Goal: Register for event/course

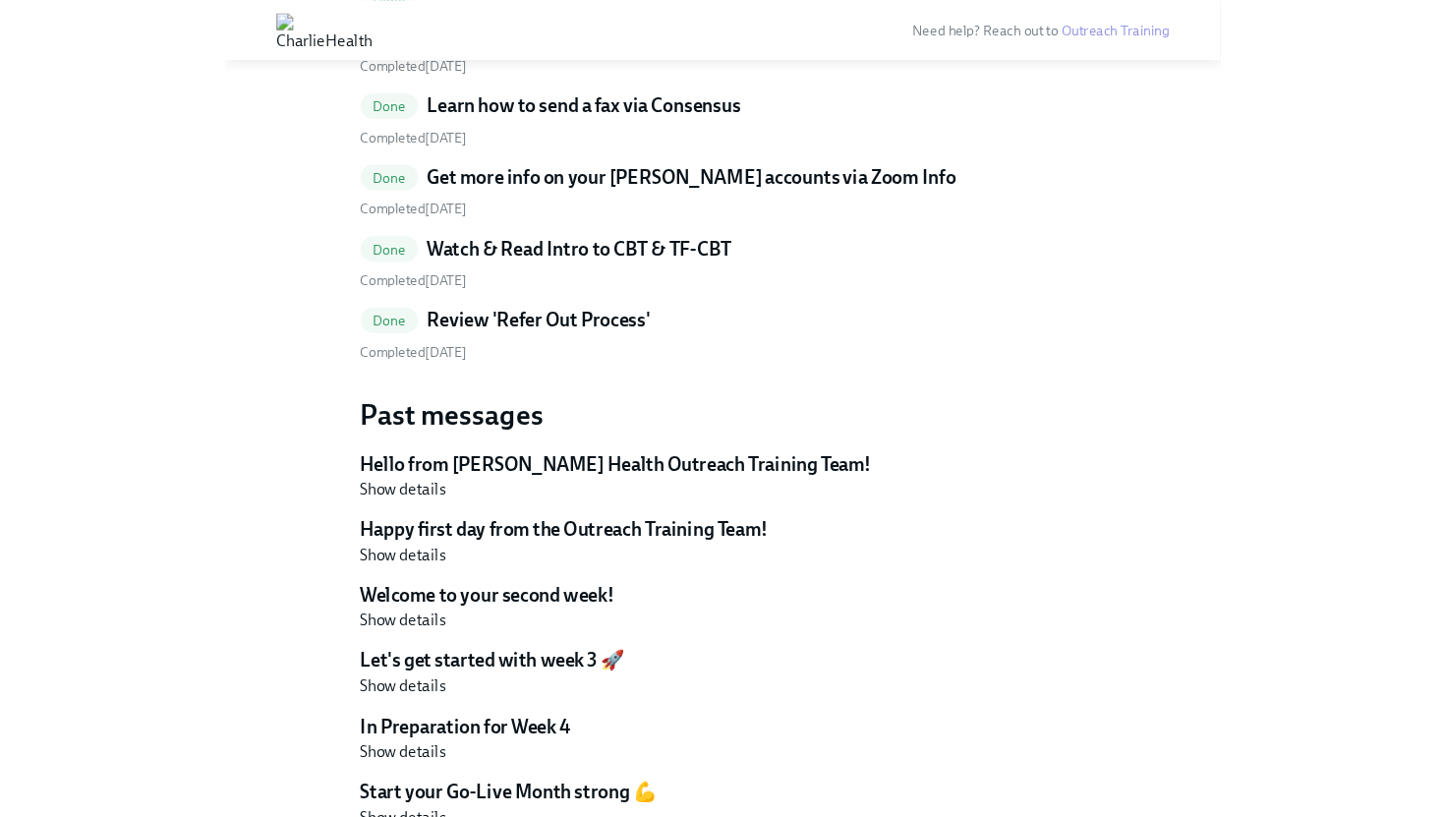
scroll to position [2449, 0]
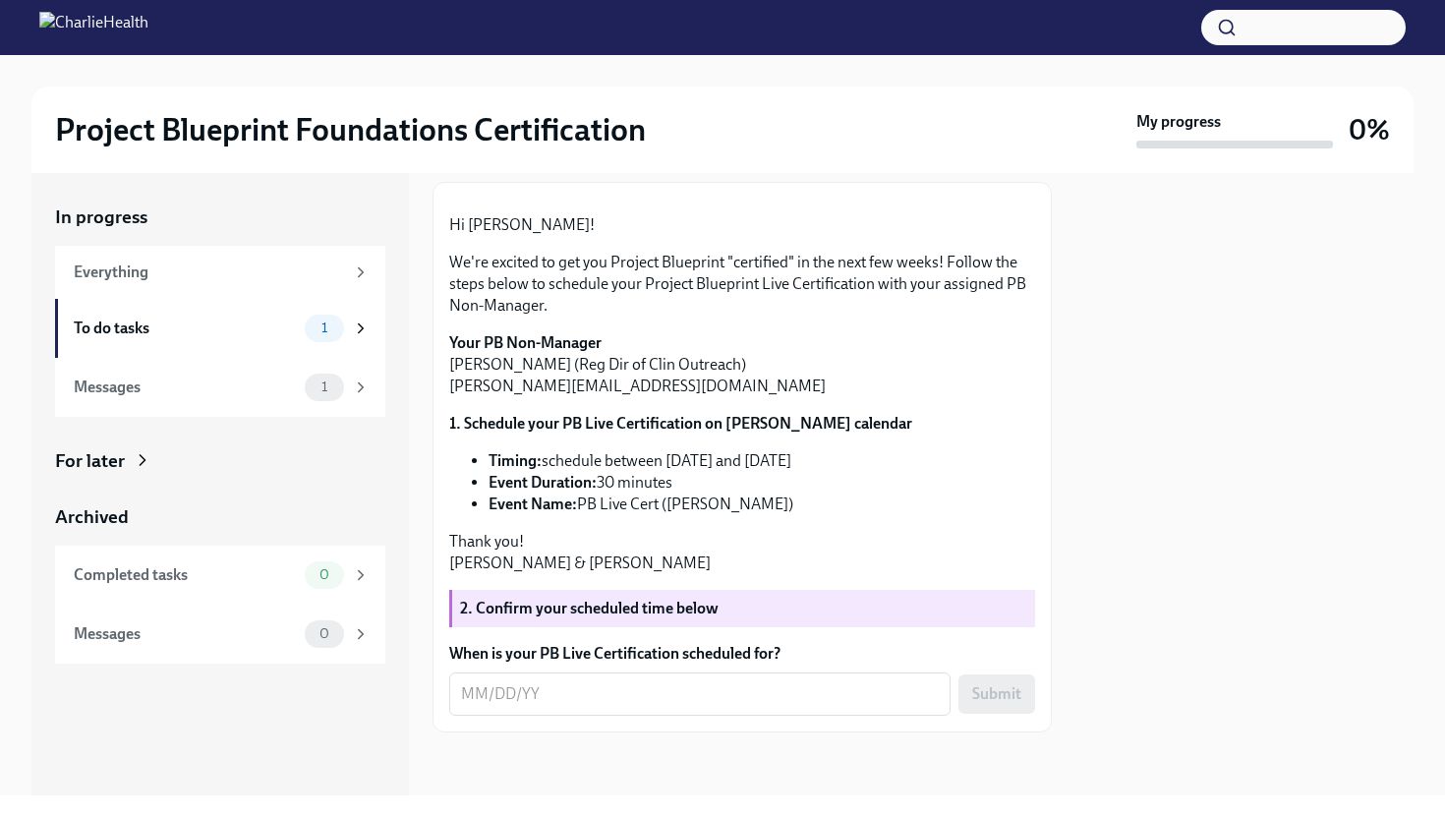
scroll to position [389, 0]
drag, startPoint x: 554, startPoint y: 411, endPoint x: 605, endPoint y: 411, distance: 51.1
click at [566, 397] on p "Your PB Non-Manager [PERSON_NAME] (Reg Dir of Clin Outreach) [PERSON_NAME][EMAI…" at bounding box center [742, 364] width 586 height 65
click at [585, 601] on strong "2. Confirm your scheduled time below" at bounding box center [589, 608] width 259 height 19
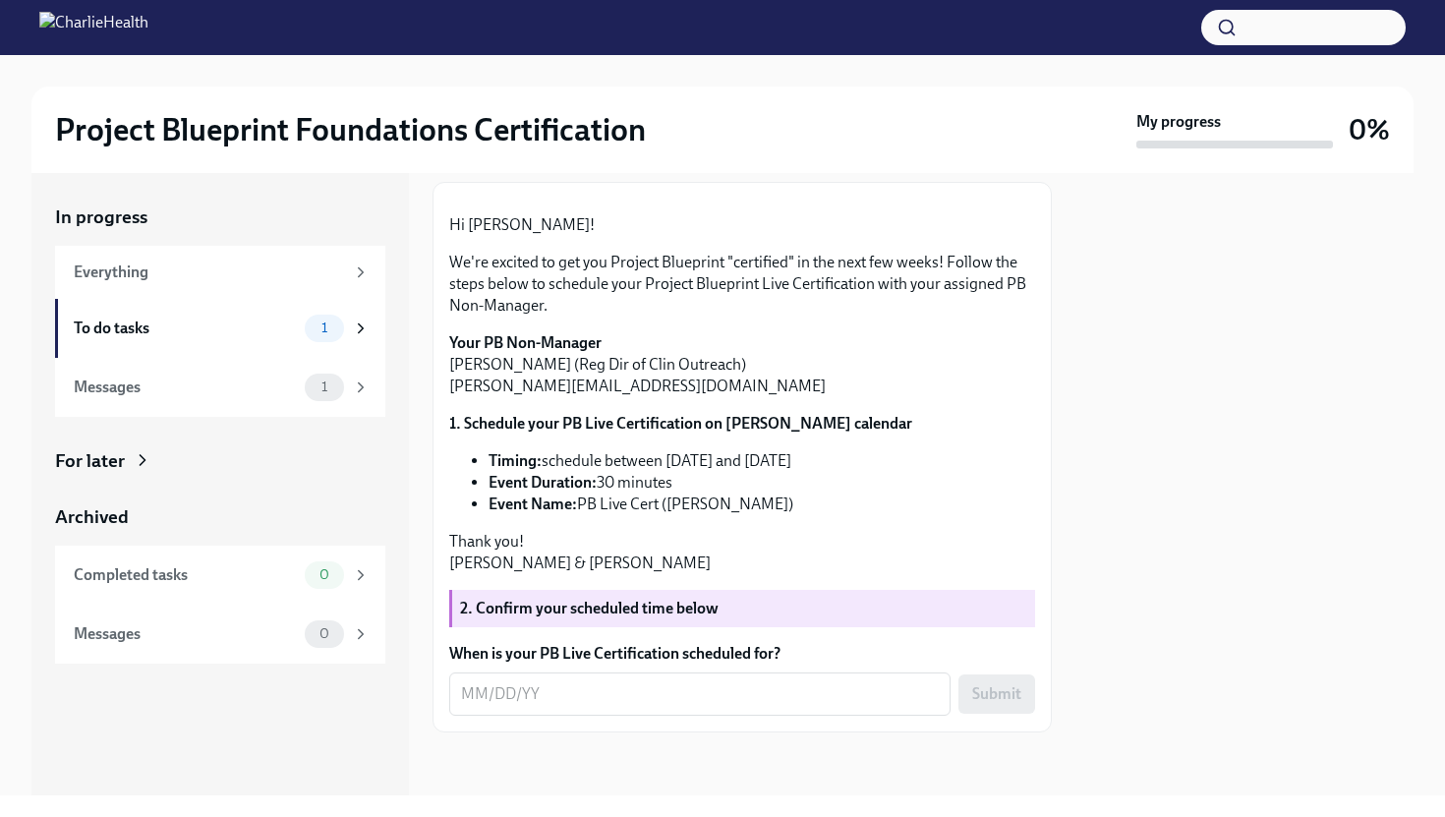
click at [607, 648] on label "When is your PB Live Certification scheduled for?" at bounding box center [742, 654] width 586 height 22
click at [607, 682] on textarea "When is your PB Live Certification scheduled for?" at bounding box center [700, 694] width 478 height 24
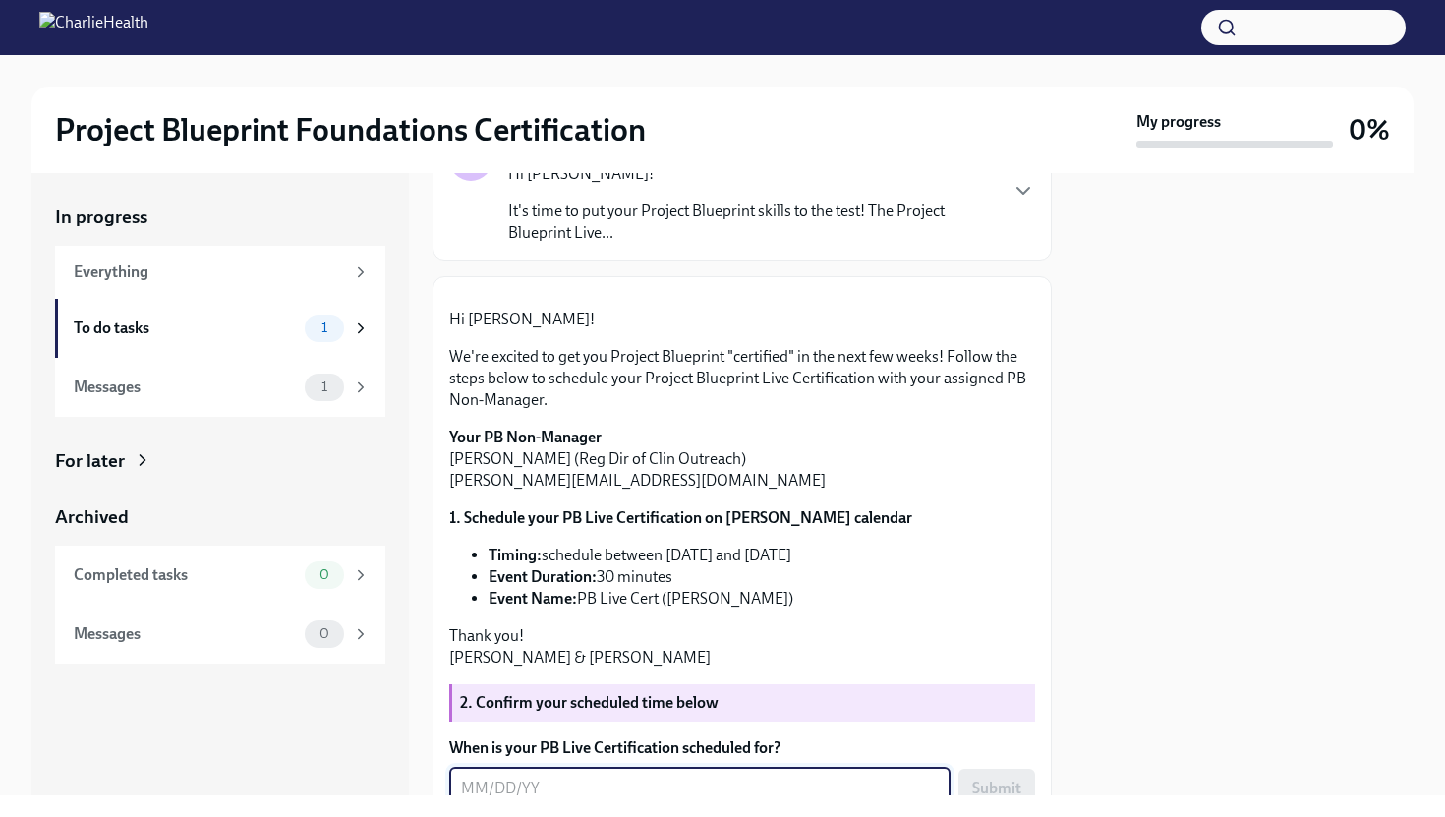
scroll to position [173, 0]
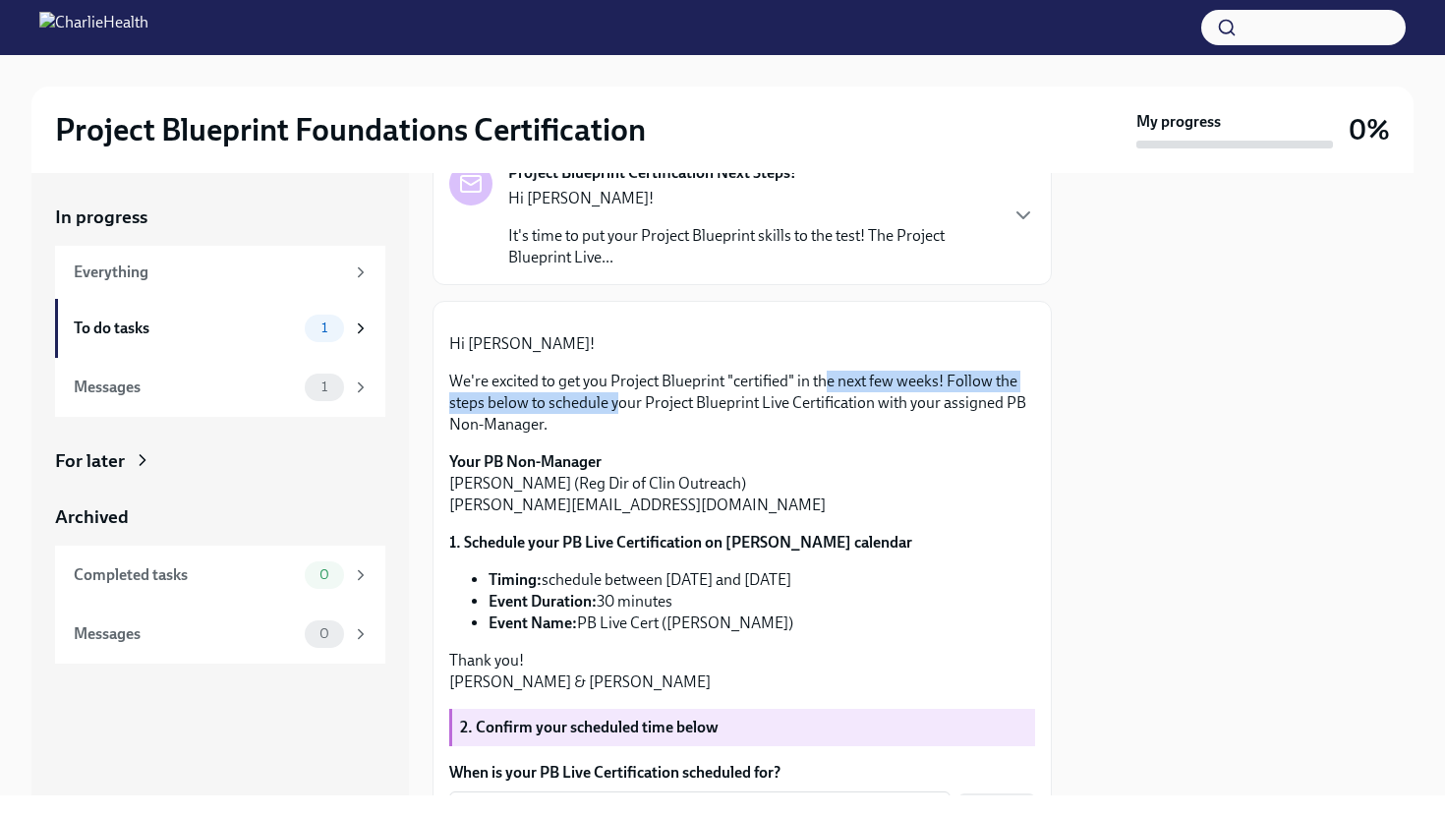
drag, startPoint x: 615, startPoint y: 544, endPoint x: 843, endPoint y: 516, distance: 229.8
click at [841, 436] on p "We're excited to get you Project Blueprint "certified" in the next few weeks! F…" at bounding box center [742, 403] width 586 height 65
click at [843, 436] on p "We're excited to get you Project Blueprint "certified" in the next few weeks! F…" at bounding box center [742, 403] width 586 height 65
click at [238, 338] on div "To do tasks 1" at bounding box center [222, 329] width 296 height 28
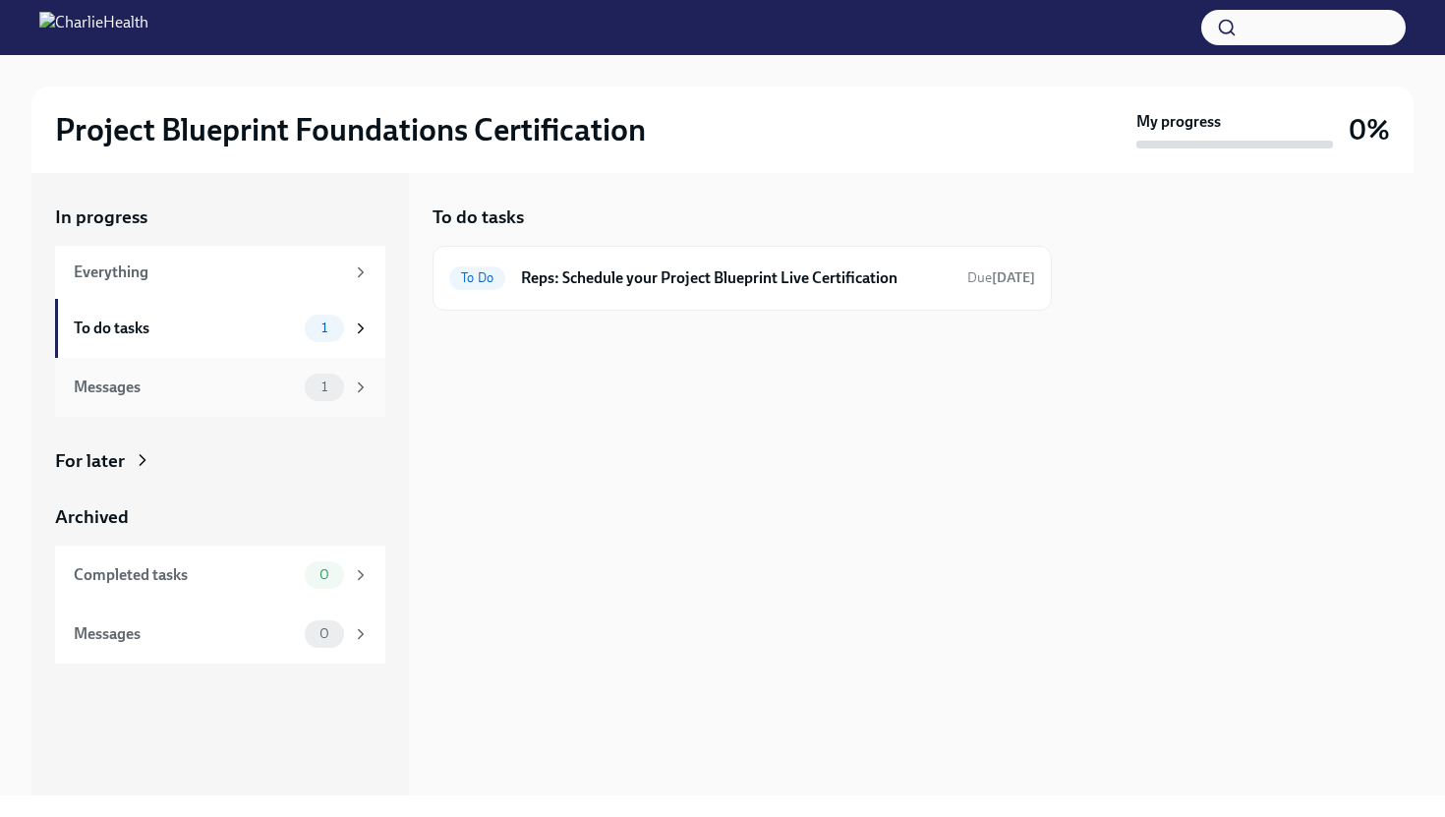
click at [220, 379] on div "Messages" at bounding box center [185, 388] width 223 height 22
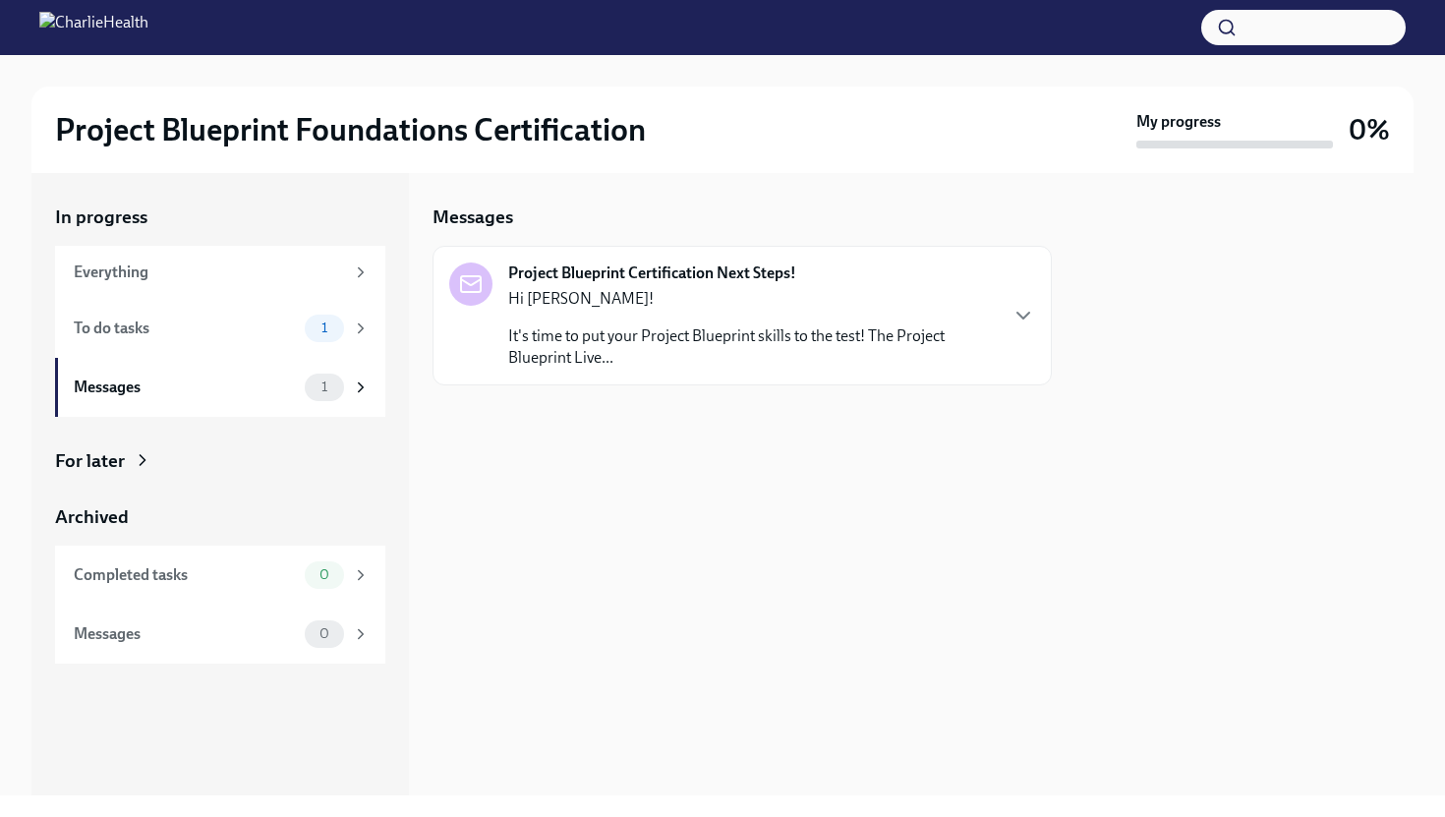
click at [735, 337] on p "It's time to put your Project Blueprint skills to the test! The Project Bluepri…" at bounding box center [752, 346] width 488 height 43
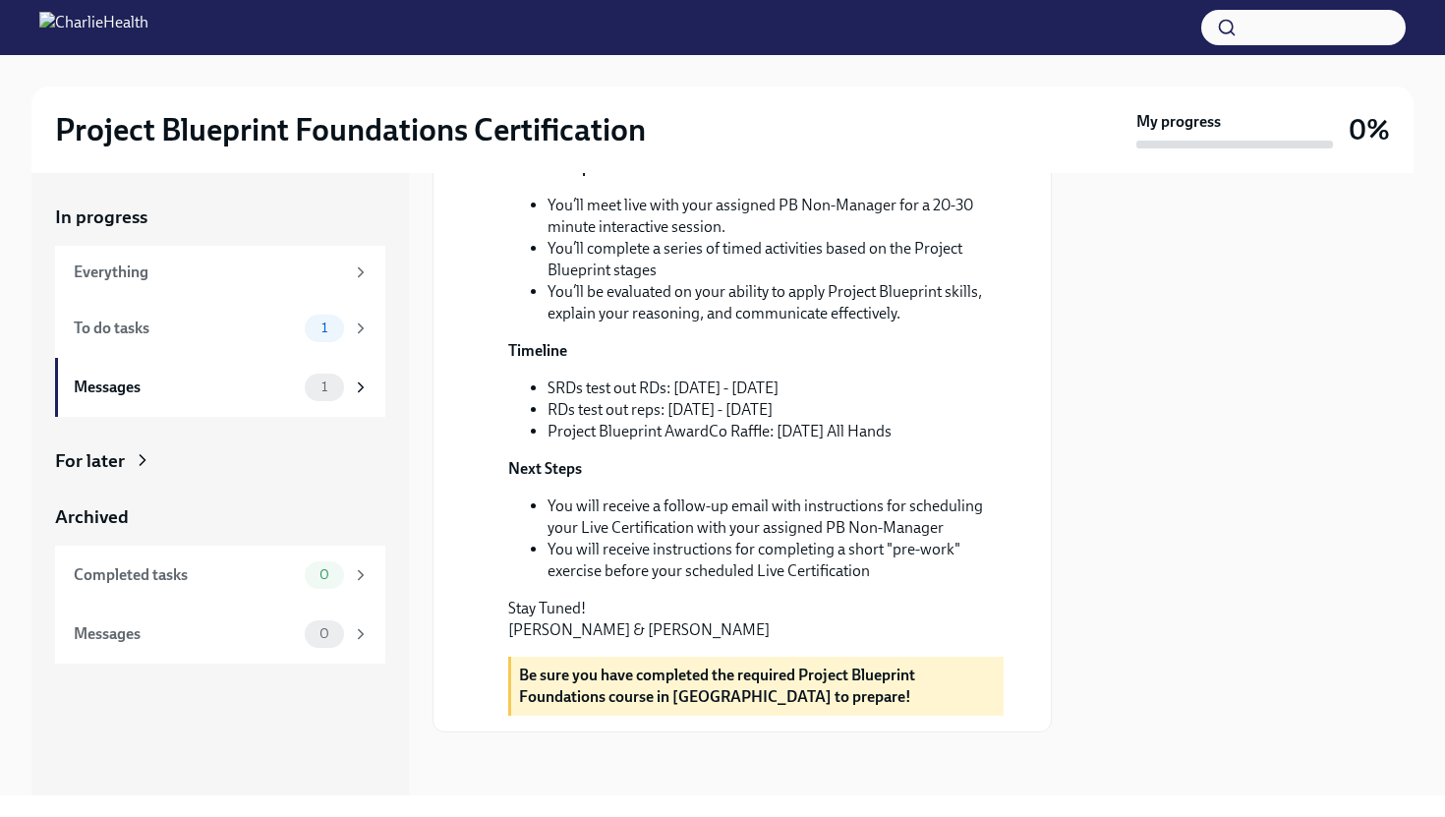
scroll to position [449, 0]
drag, startPoint x: 589, startPoint y: 458, endPoint x: 729, endPoint y: 471, distance: 140.2
click at [729, 442] on ul "SRDs test out RDs: Mon 8/25 - Fri 9/12 RDs test out reps: Mon 9/15 - Fri 10/3 P…" at bounding box center [756, 410] width 496 height 65
drag, startPoint x: 623, startPoint y: 675, endPoint x: 839, endPoint y: 674, distance: 215.4
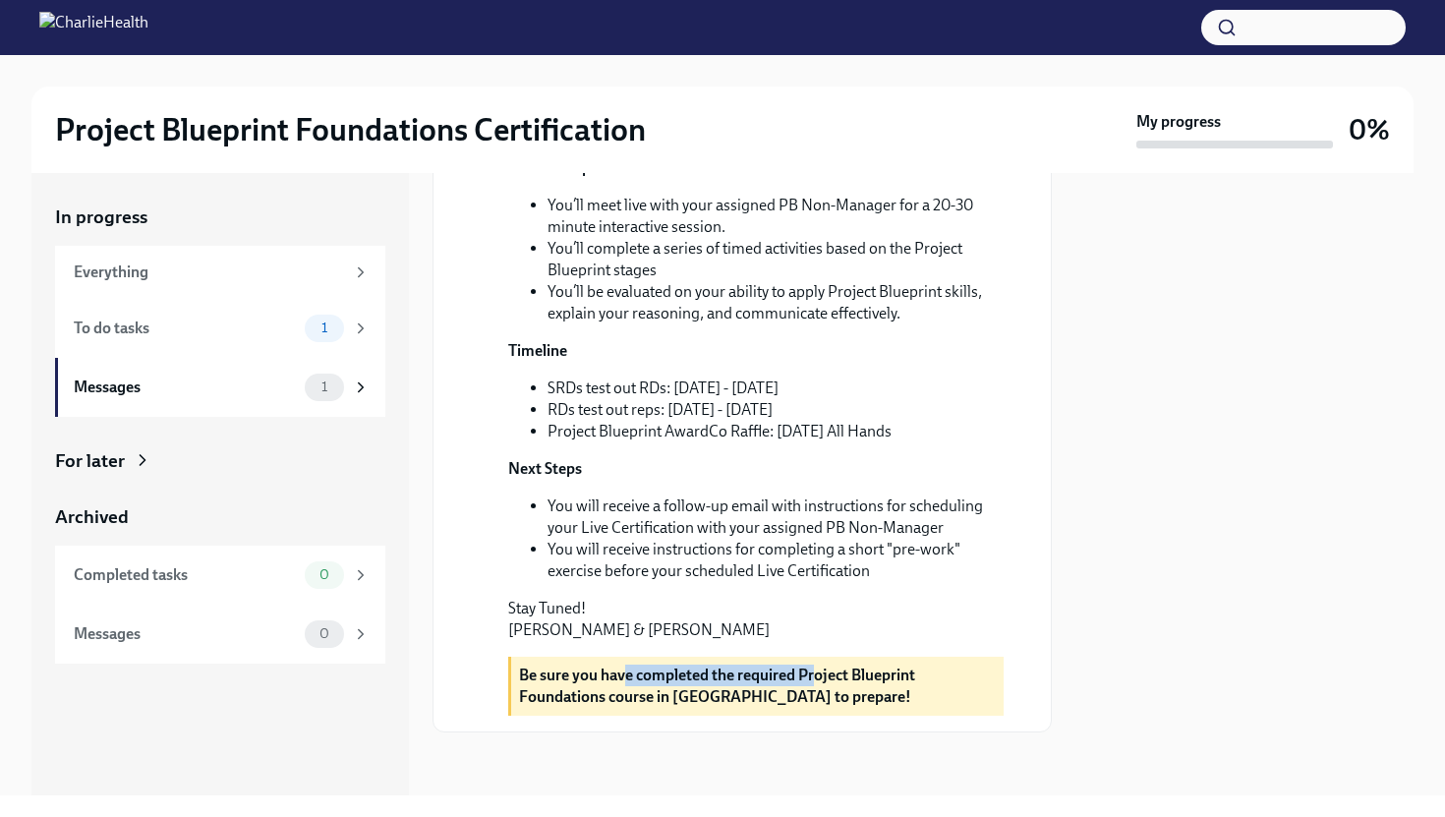
click at [839, 674] on strong "Be sure you have completed the required Project Blueprint Foundations course in…" at bounding box center [717, 686] width 396 height 40
click at [267, 381] on div "Messages" at bounding box center [185, 388] width 223 height 22
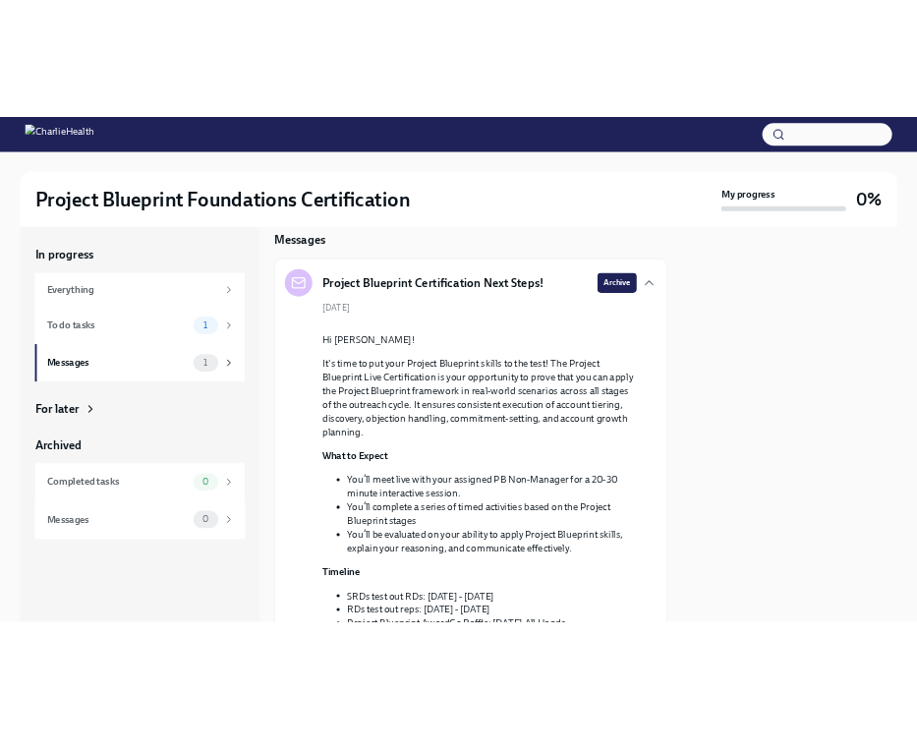
scroll to position [30, 0]
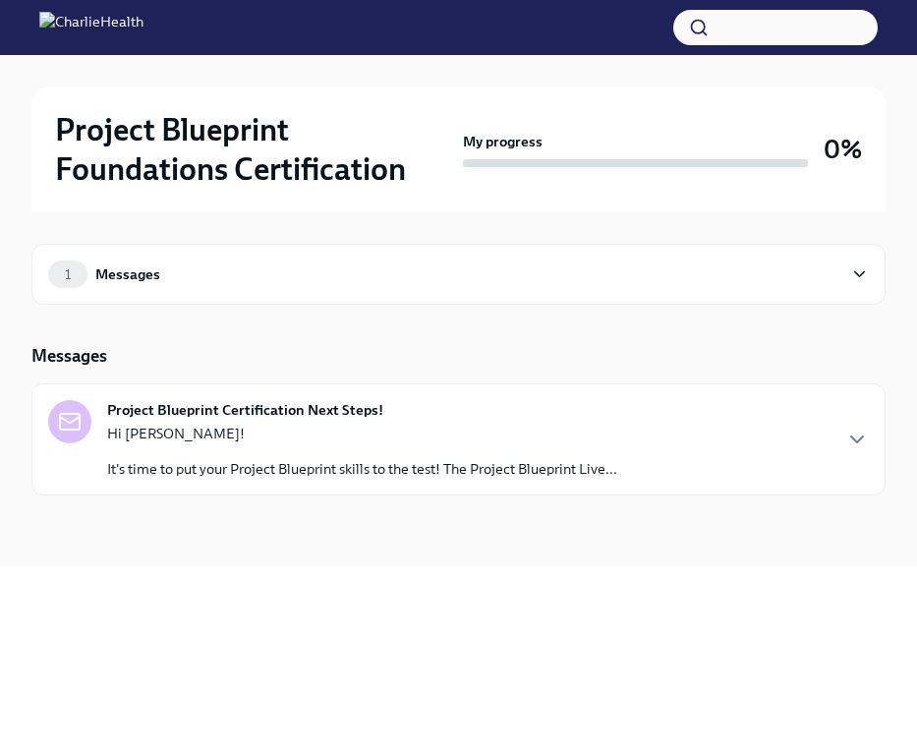
click at [346, 491] on div "Project Blueprint Certification Next Steps! Hi Nicholas! It's time to put your …" at bounding box center [458, 439] width 855 height 112
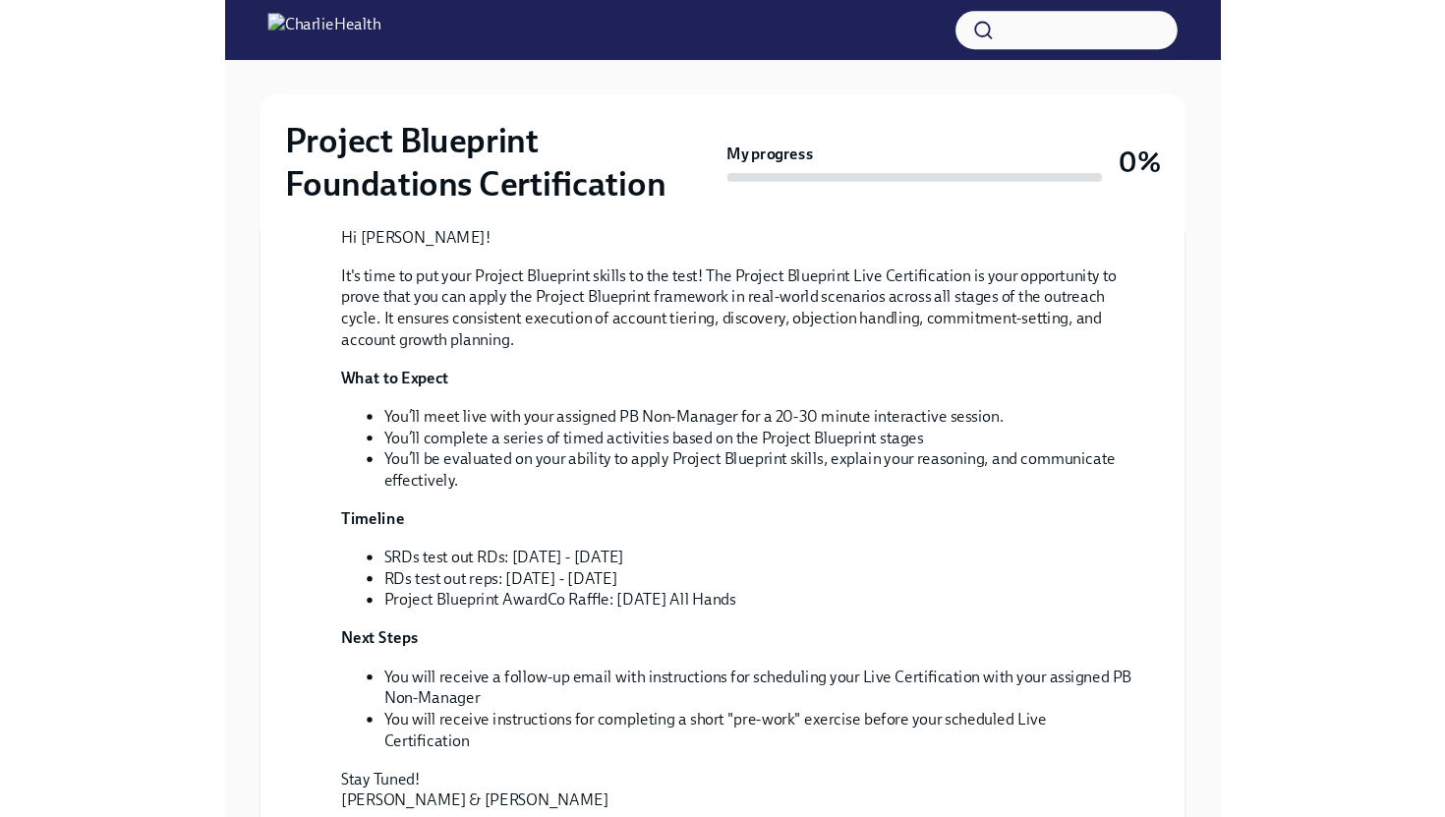
scroll to position [0, 0]
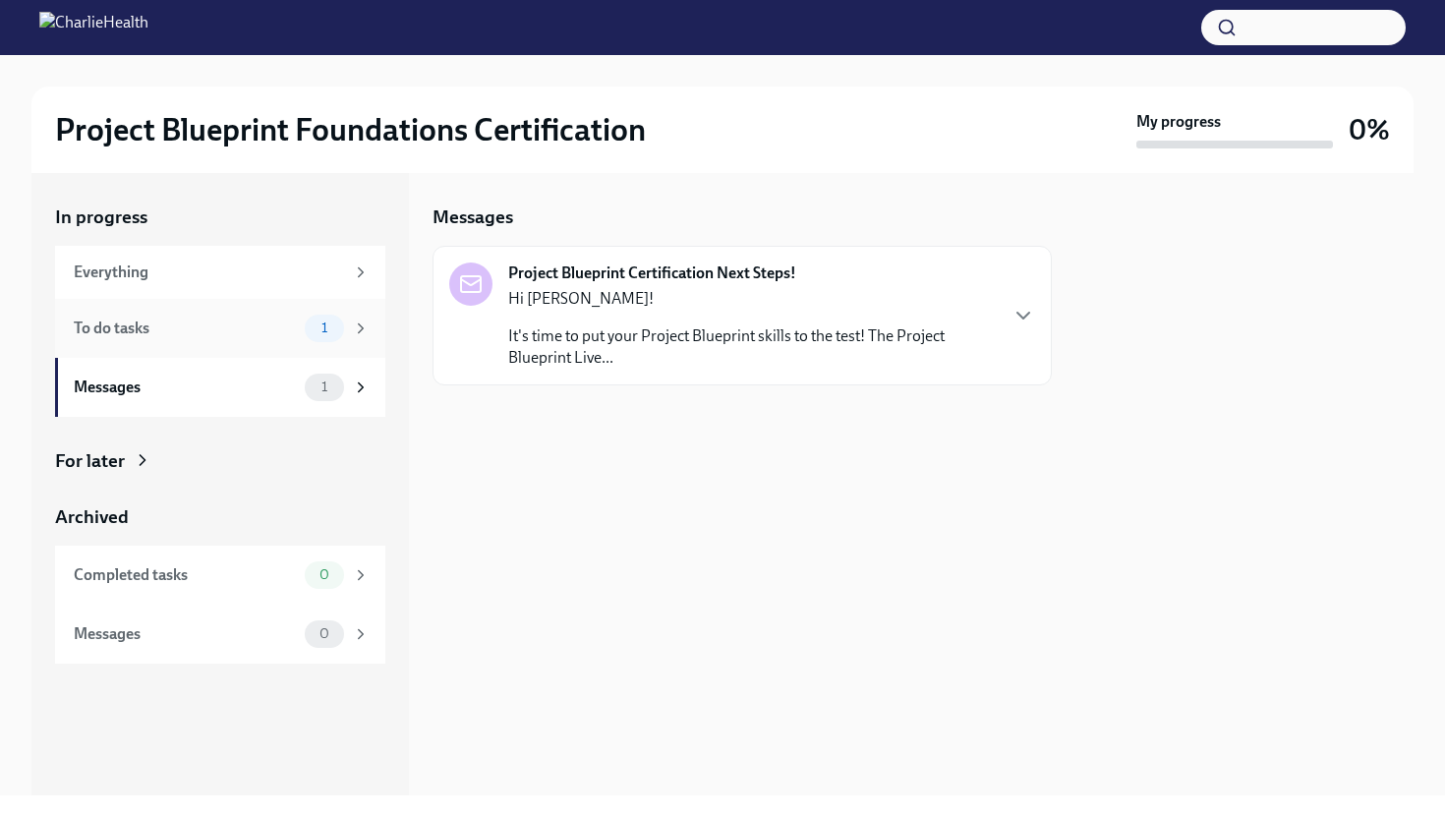
click at [160, 324] on div "To do tasks" at bounding box center [185, 329] width 223 height 22
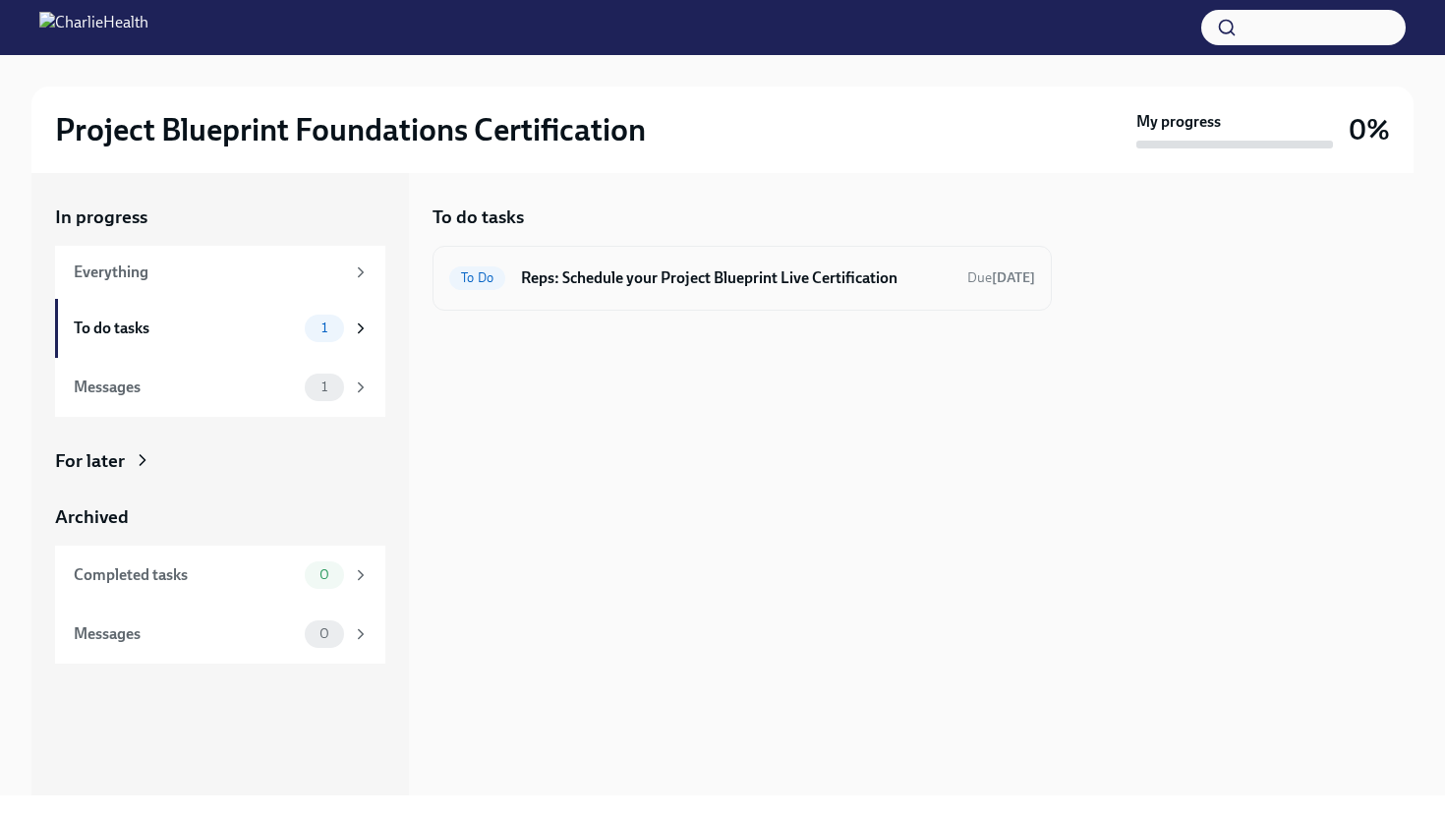
click at [675, 284] on h6 "Reps: Schedule your Project Blueprint Live Certification" at bounding box center [736, 278] width 431 height 22
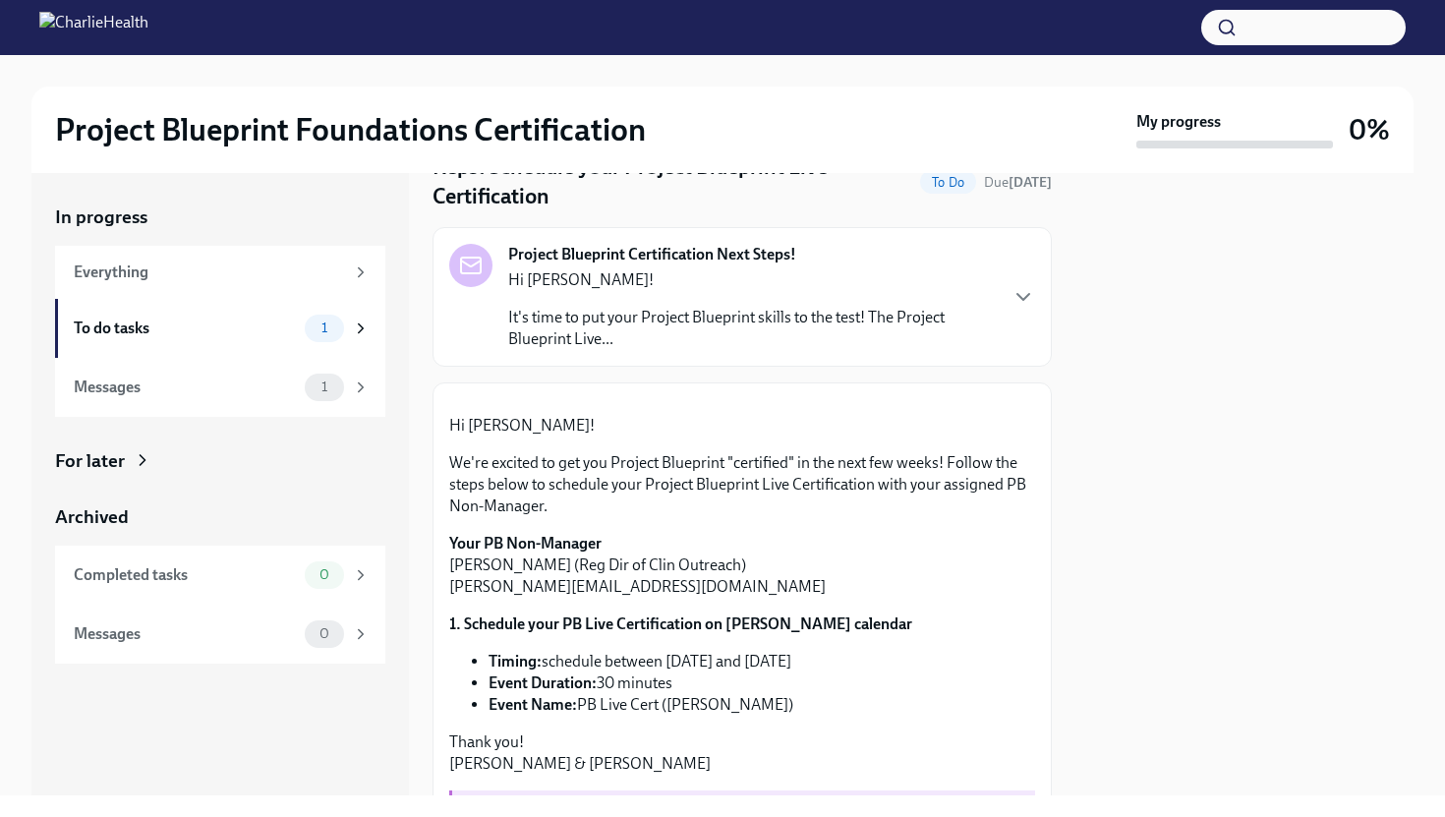
scroll to position [435, 0]
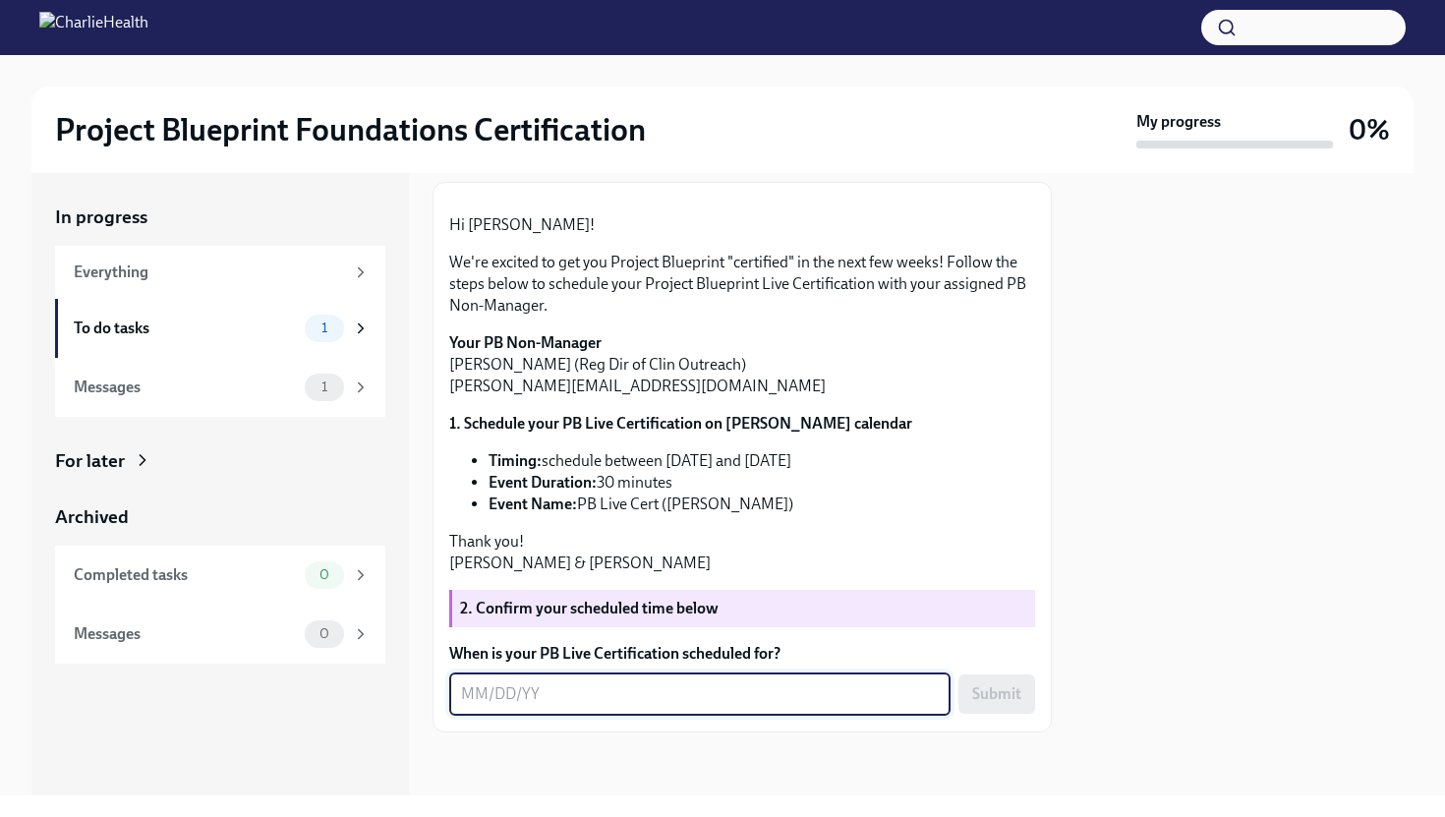
click at [623, 686] on textarea "When is your PB Live Certification scheduled for?" at bounding box center [700, 694] width 478 height 24
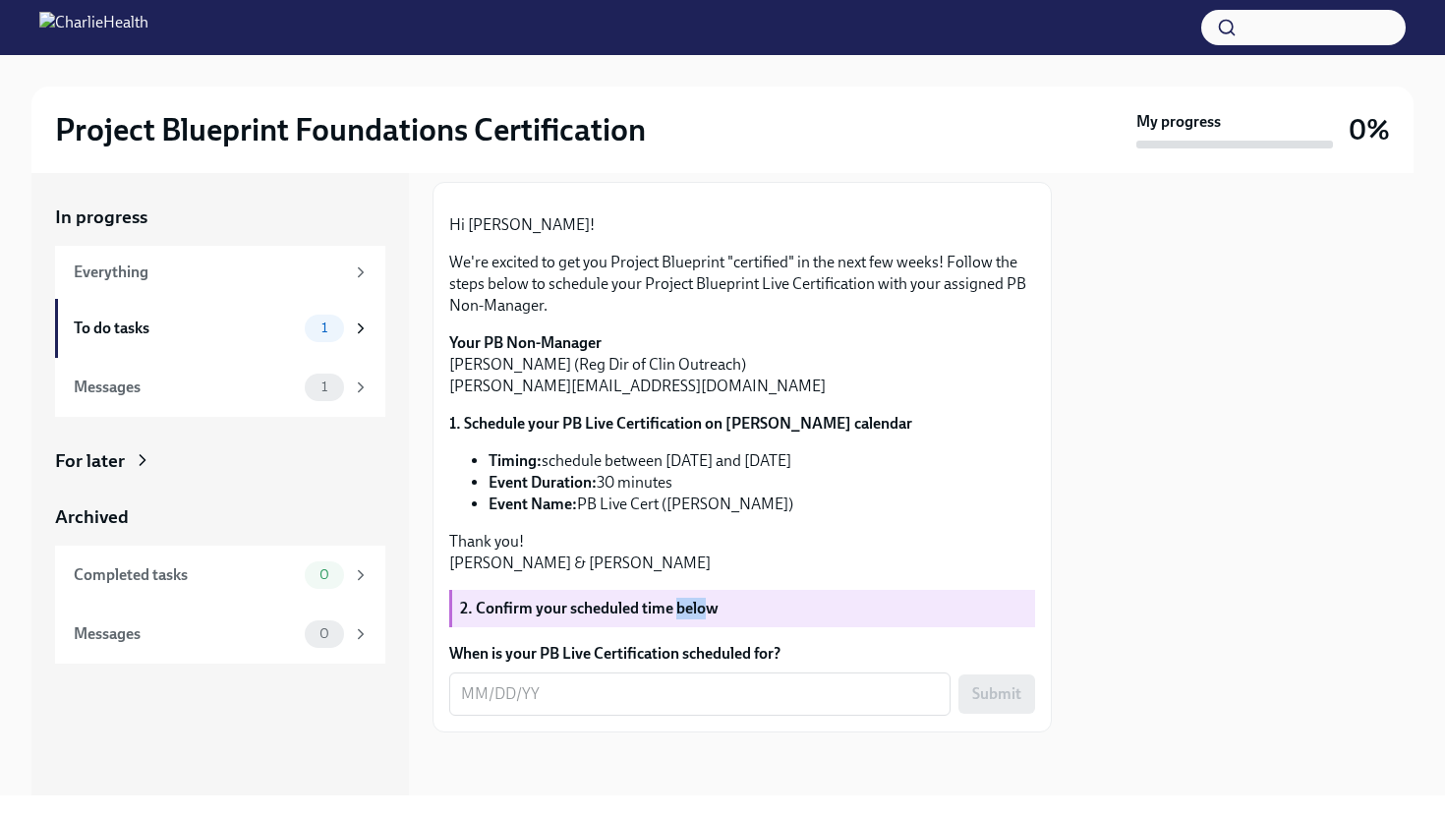
click at [700, 604] on strong "2. Confirm your scheduled time below" at bounding box center [589, 608] width 259 height 19
click at [624, 604] on strong "2. Confirm your scheduled time below" at bounding box center [589, 608] width 259 height 19
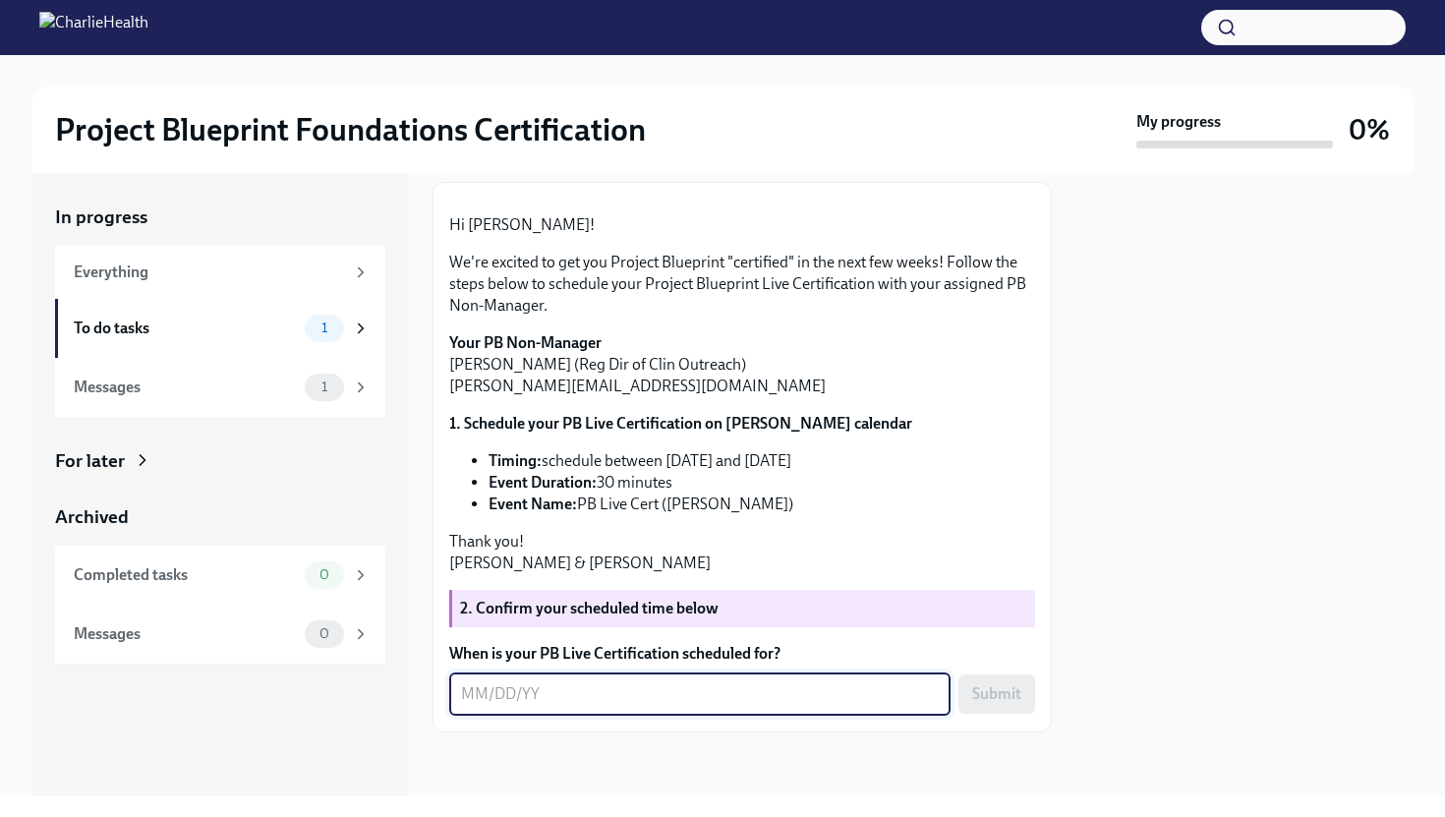
click at [531, 697] on textarea "When is your PB Live Certification scheduled for?" at bounding box center [700, 694] width 478 height 24
click at [191, 327] on div "To do tasks" at bounding box center [185, 329] width 223 height 22
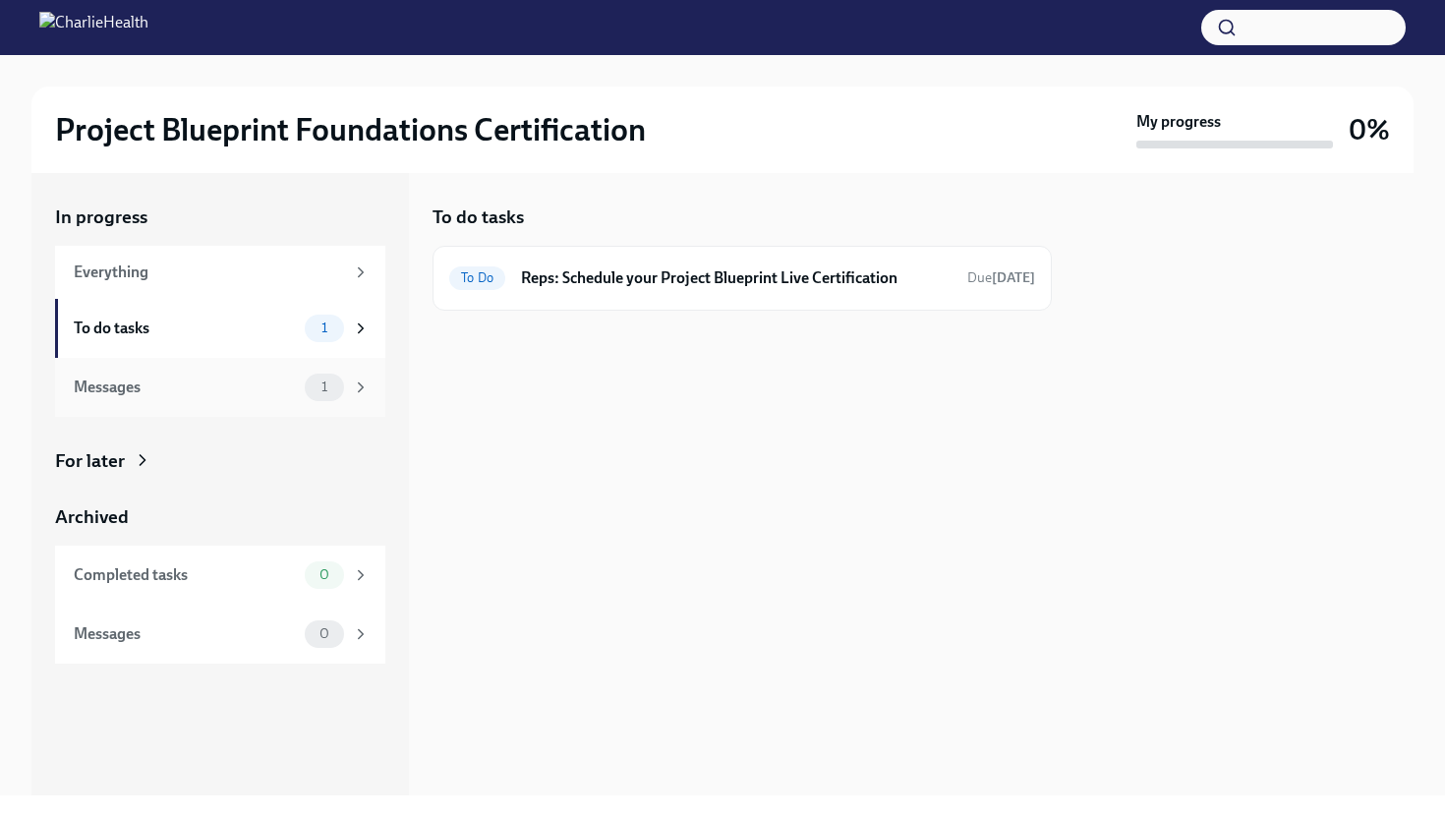
click at [184, 377] on div "Messages" at bounding box center [185, 388] width 223 height 22
